Goal: Information Seeking & Learning: Learn about a topic

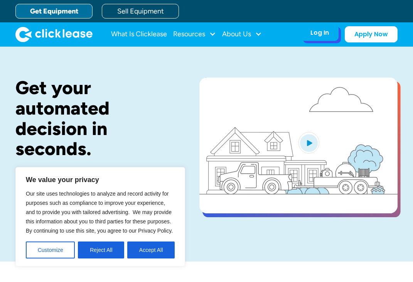
click at [319, 37] on div "Log In" at bounding box center [320, 33] width 19 height 8
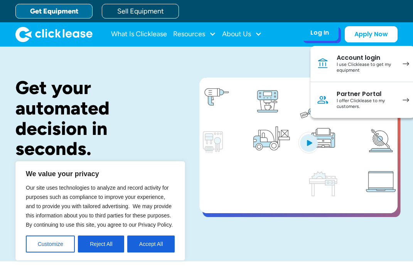
click at [350, 62] on div "I use Clicklease to get my equipment" at bounding box center [366, 68] width 58 height 12
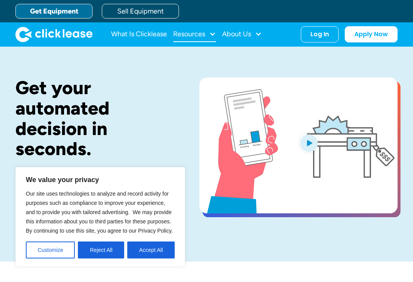
click at [198, 34] on div "Resources" at bounding box center [189, 34] width 32 height 0
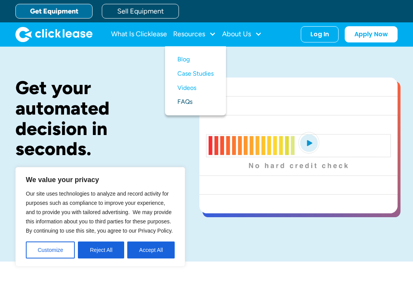
click at [187, 105] on link "FAQs" at bounding box center [196, 102] width 36 height 14
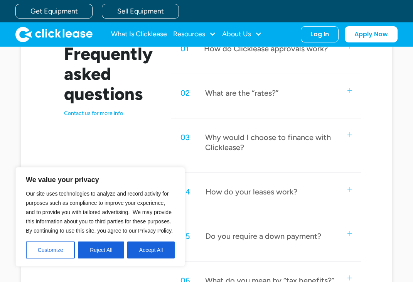
scroll to position [384, 0]
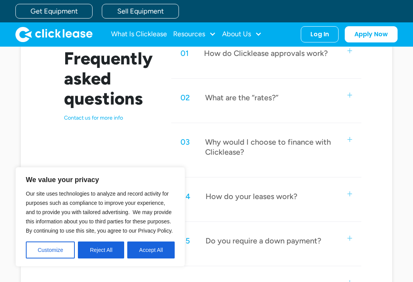
click at [253, 107] on div "02 What are the “rates?”" at bounding box center [266, 97] width 191 height 25
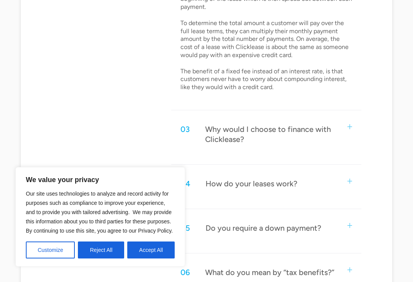
scroll to position [527, 0]
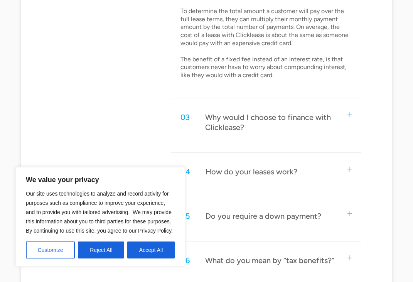
click at [254, 135] on div "03 Why would I choose to finance with Clicklease?" at bounding box center [266, 123] width 191 height 36
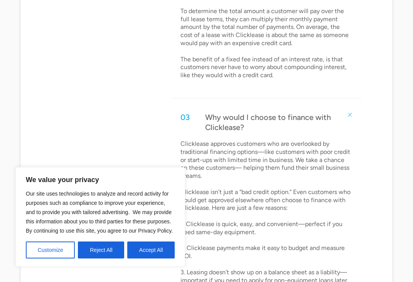
click at [254, 135] on div "03 Why would I choose to finance with Clicklease?" at bounding box center [266, 123] width 191 height 36
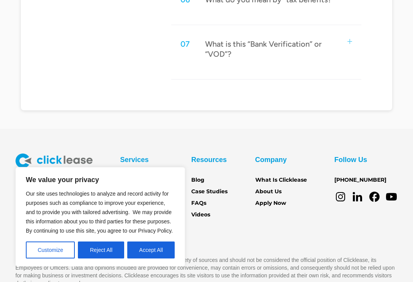
scroll to position [822, 0]
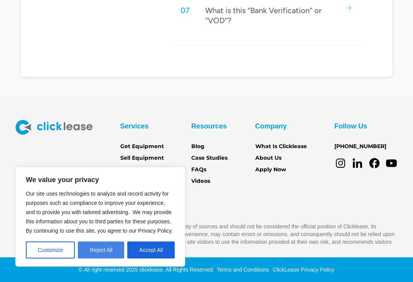
click at [97, 249] on button "Reject All" at bounding box center [101, 250] width 46 height 17
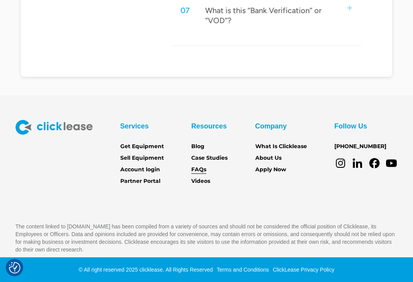
click at [201, 169] on link "FAQs" at bounding box center [198, 170] width 15 height 8
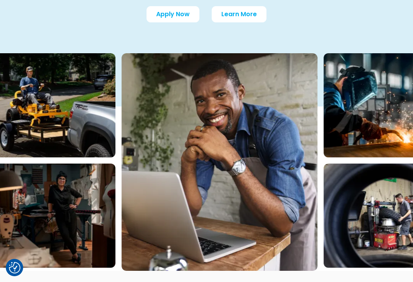
scroll to position [59, 0]
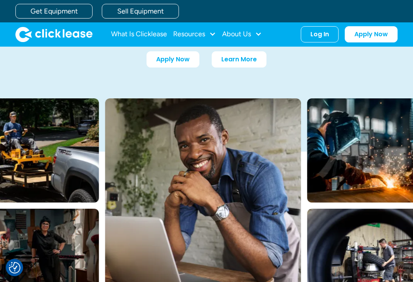
click at [243, 68] on div "Frequently Asked Questions Apply Now Learn More" at bounding box center [206, 43] width 383 height 111
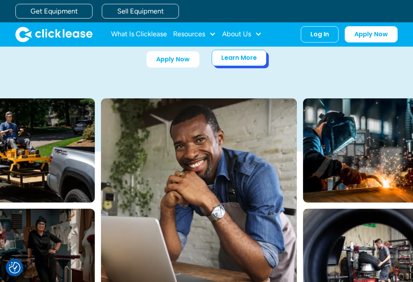
click at [249, 63] on link "Learn More" at bounding box center [239, 58] width 55 height 16
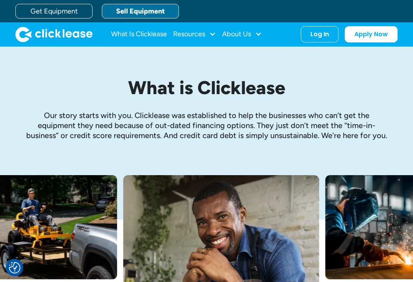
click at [121, 7] on link "Sell Equipment" at bounding box center [140, 11] width 77 height 15
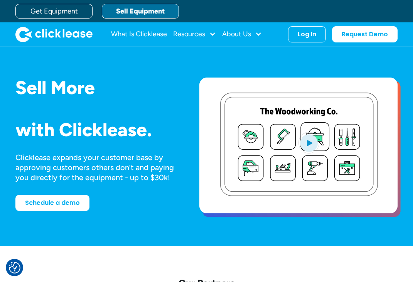
click at [49, 29] on img "home" at bounding box center [53, 34] width 77 height 15
